Goal: Information Seeking & Learning: Learn about a topic

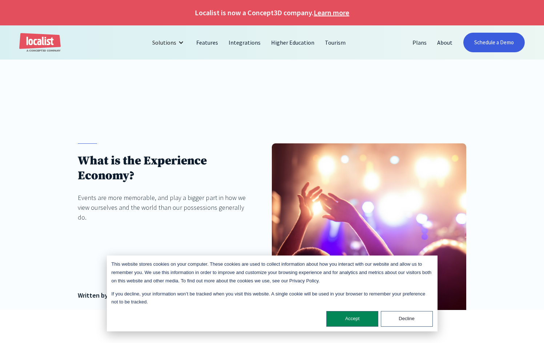
scroll to position [181, 0]
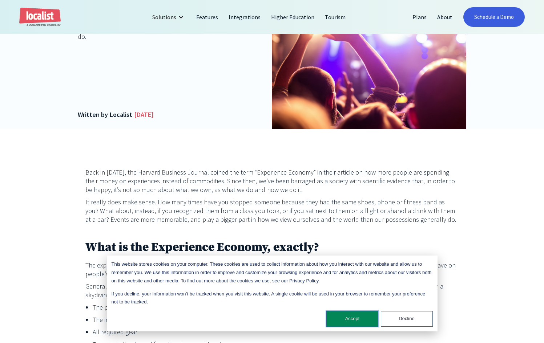
click at [349, 318] on button "Accept" at bounding box center [352, 319] width 52 height 16
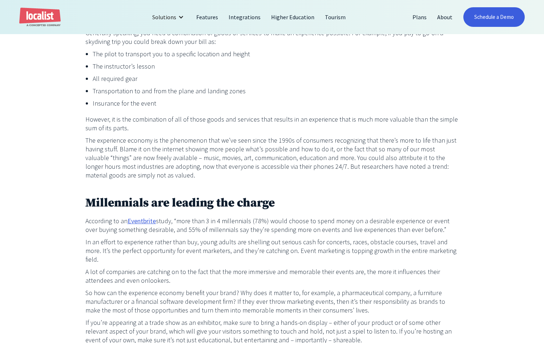
scroll to position [544, 0]
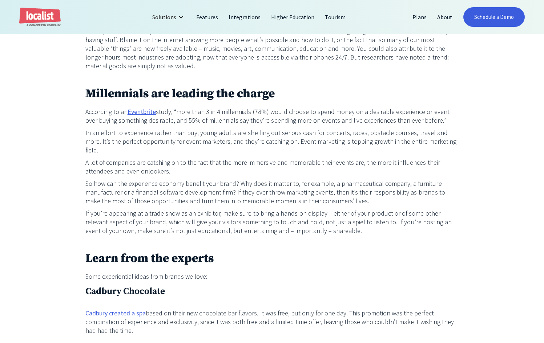
drag, startPoint x: 175, startPoint y: 108, endPoint x: 427, endPoint y: 108, distance: 251.4
click at [427, 108] on p "According to an Eventbrite study, “more than 3 in 4 millennials (78%) would cho…" at bounding box center [271, 116] width 373 height 17
drag, startPoint x: 428, startPoint y: 108, endPoint x: 432, endPoint y: 108, distance: 4.0
click at [428, 108] on p "According to an Eventbrite study, “more than 3 in 4 millennials (78%) would cho…" at bounding box center [271, 116] width 373 height 17
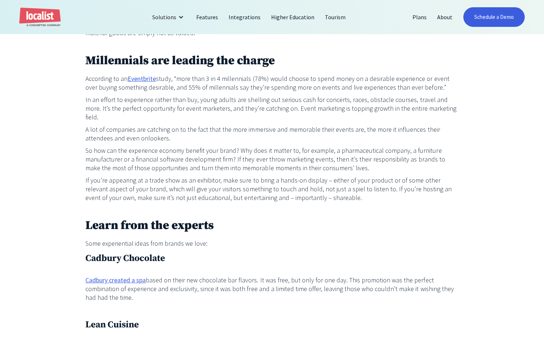
scroll to position [582, 0]
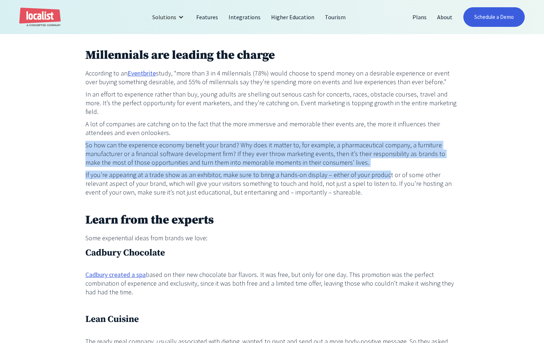
drag, startPoint x: 86, startPoint y: 126, endPoint x: 381, endPoint y: 157, distance: 295.9
click at [381, 157] on div "Back in [DATE], the Harvard Business Journal coined the term “Experience Econom…" at bounding box center [271, 123] width 373 height 713
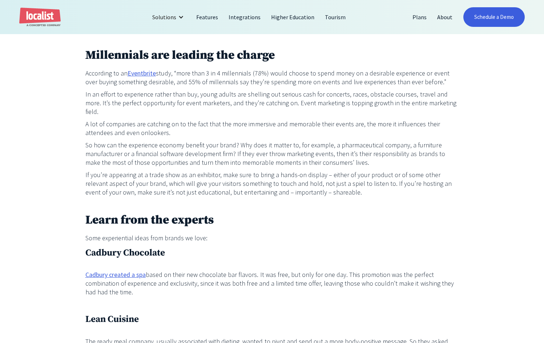
click at [372, 213] on h2 "Learn from the experts" at bounding box center [271, 221] width 373 height 16
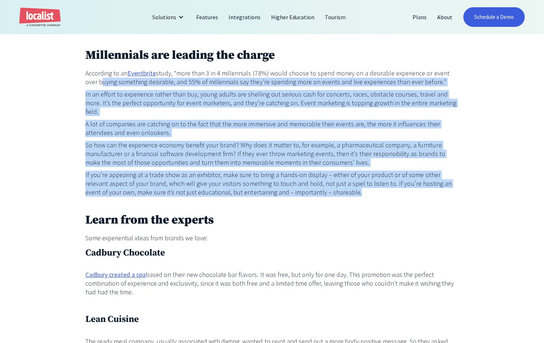
drag, startPoint x: 332, startPoint y: 174, endPoint x: 80, endPoint y: 70, distance: 273.0
click at [80, 70] on div "Back in [DATE], the Harvard Business Journal coined the term “Experience Econom…" at bounding box center [272, 167] width 544 height 878
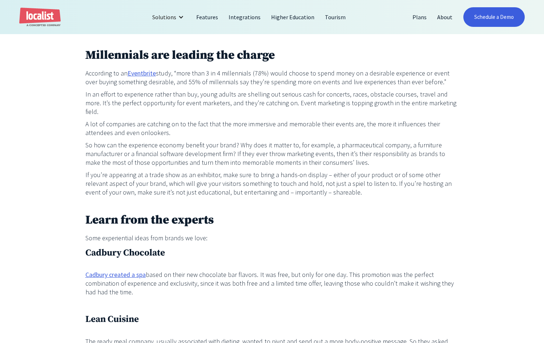
click at [290, 234] on p "Some experiential ideas from brands we love:" at bounding box center [271, 238] width 373 height 9
